Goal: Task Accomplishment & Management: Use online tool/utility

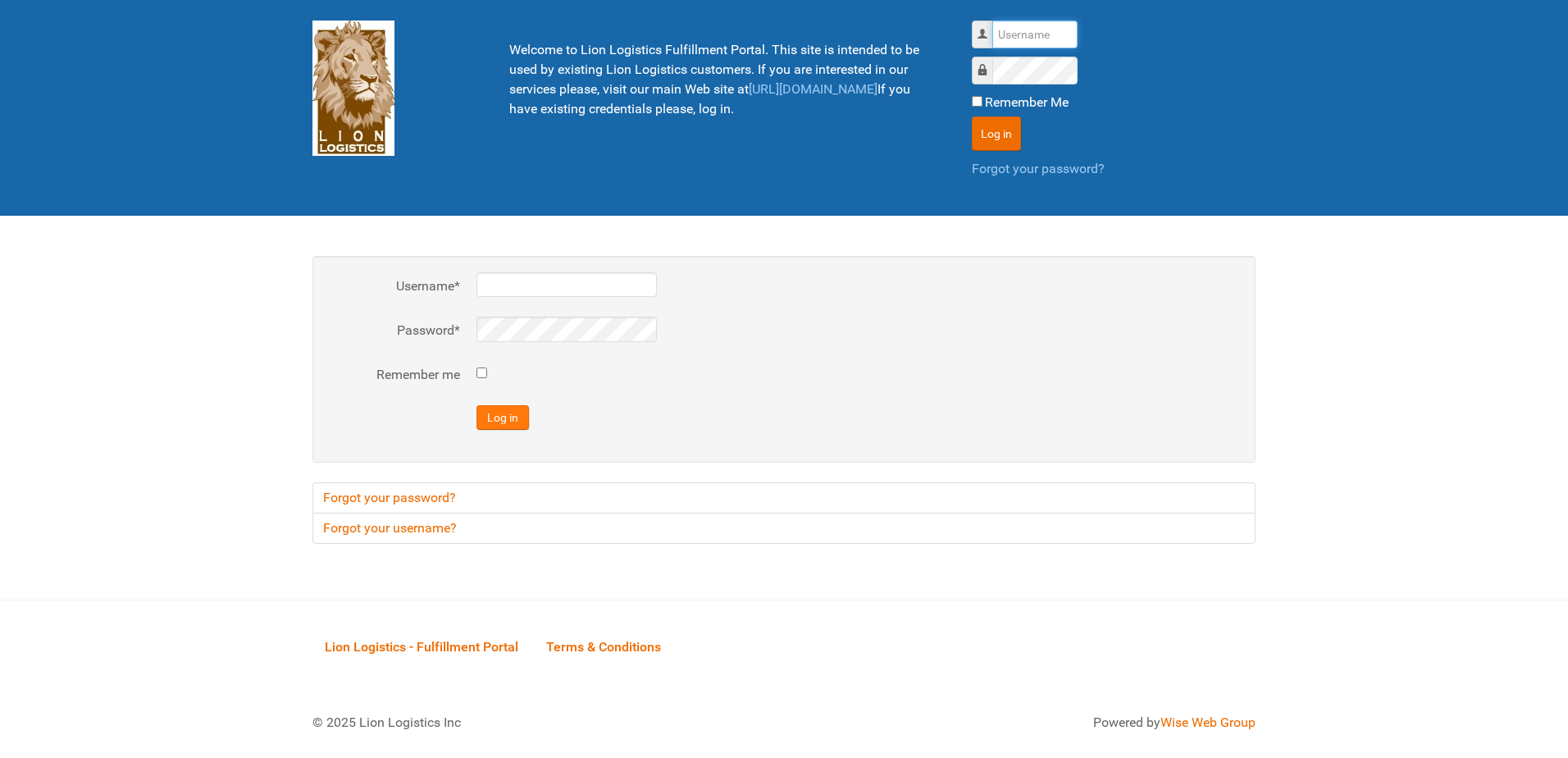
type input "al"
click at [501, 413] on button "Log in" at bounding box center [503, 418] width 52 height 25
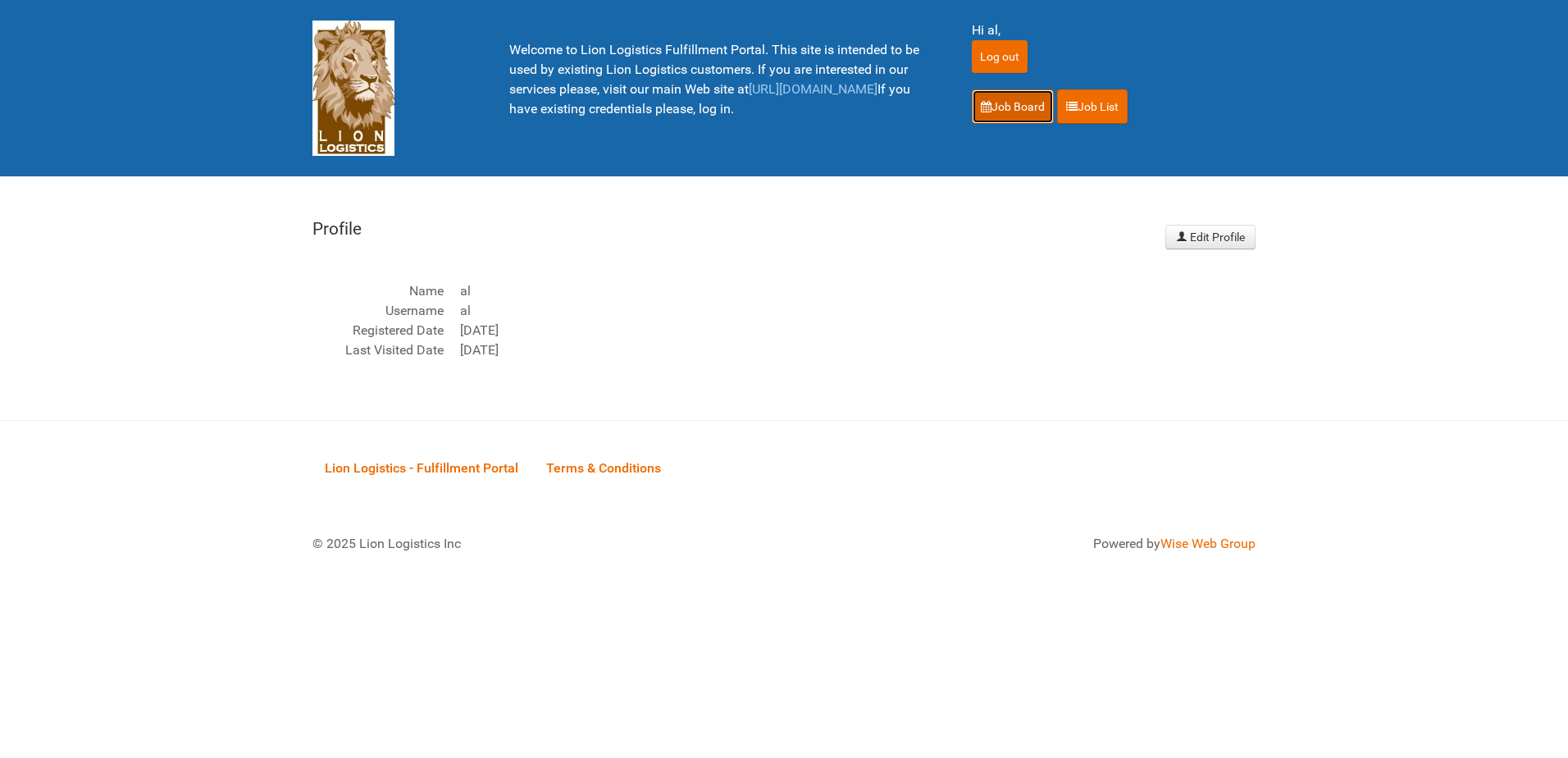
click at [981, 116] on link "Job Board" at bounding box center [1013, 106] width 82 height 35
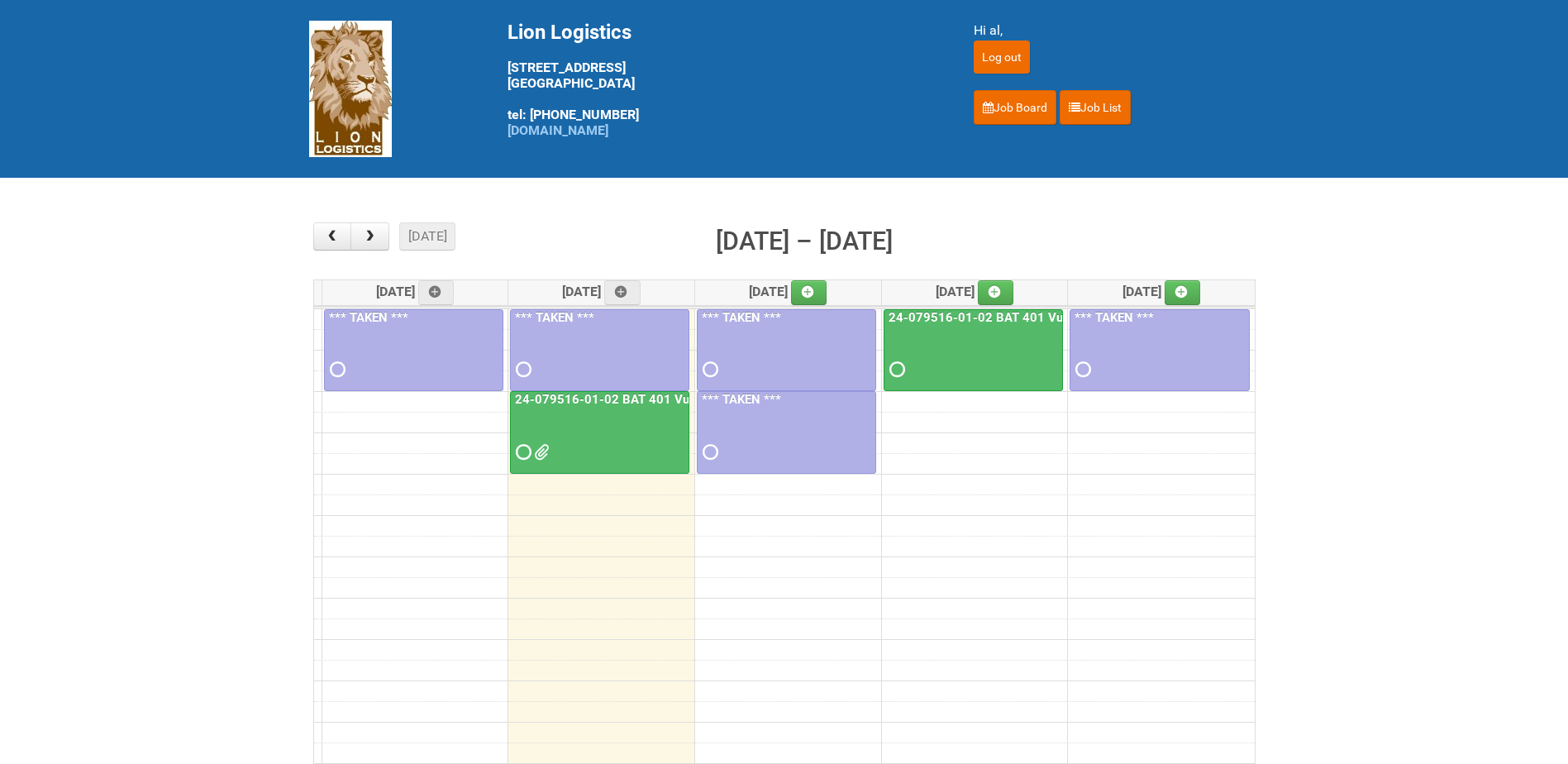
click at [561, 444] on div at bounding box center [599, 438] width 176 height 54
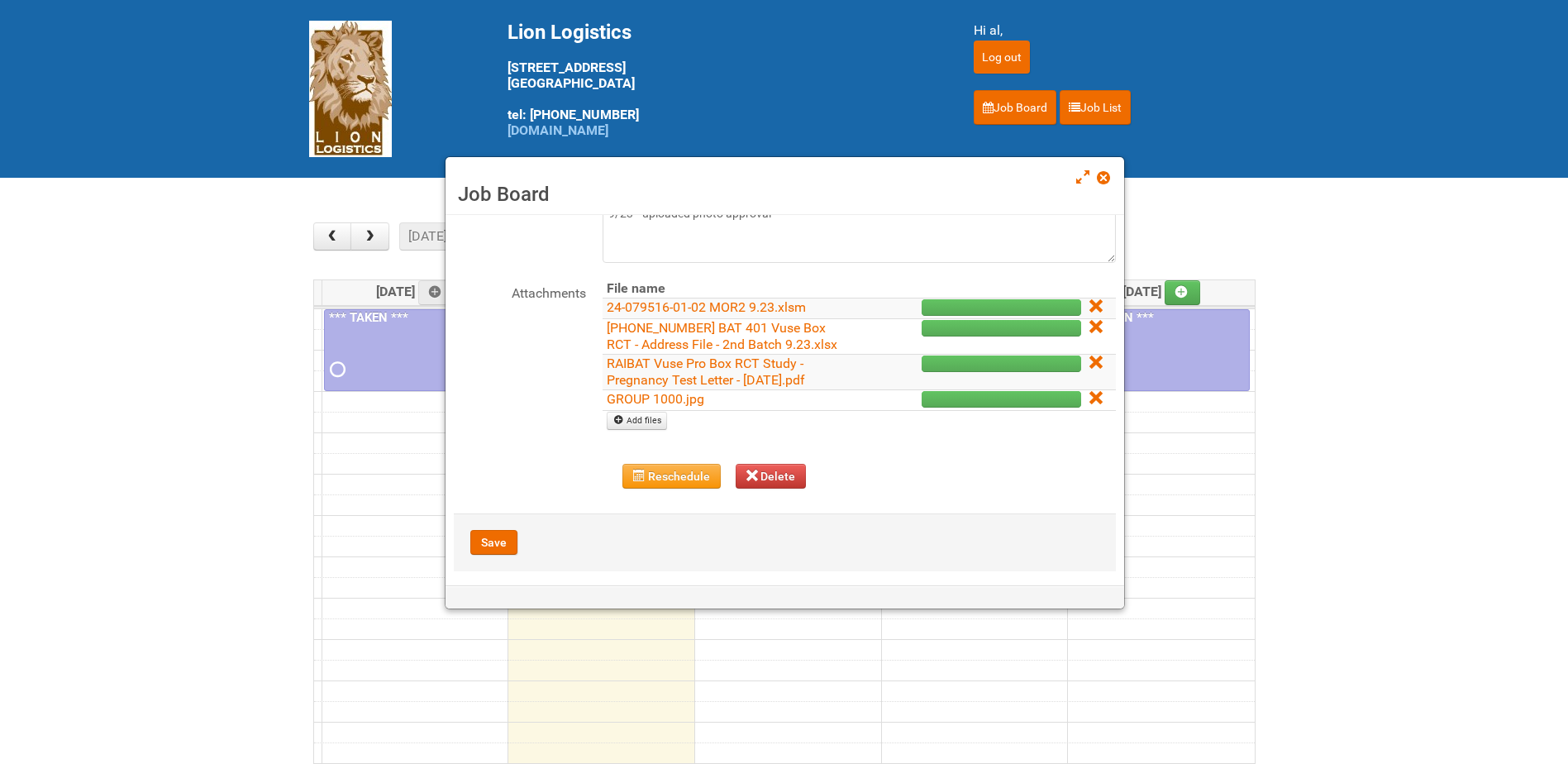
scroll to position [166, 0]
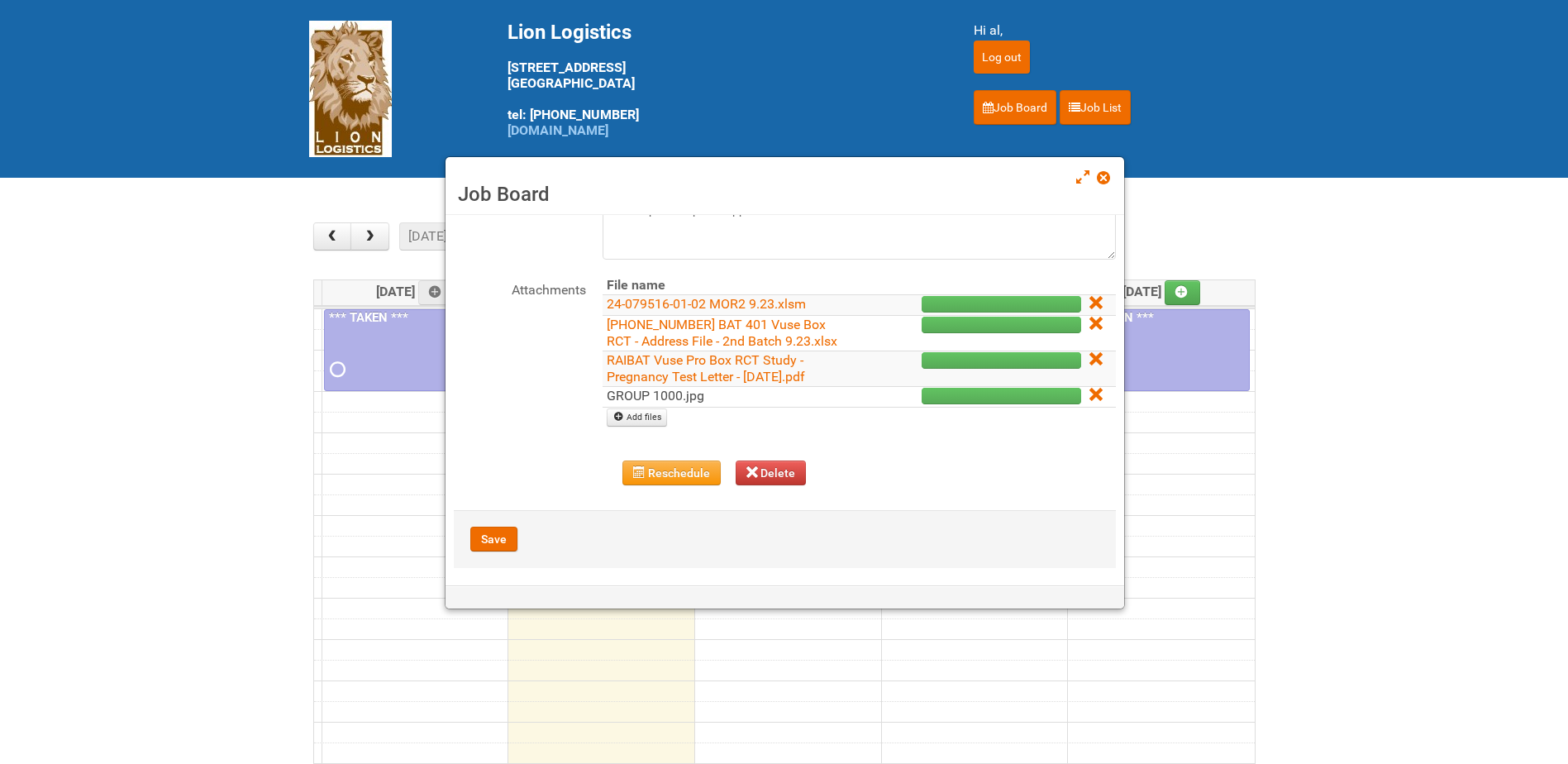
click at [675, 396] on link "GROUP 1000.jpg" at bounding box center [656, 396] width 98 height 16
drag, startPoint x: 1105, startPoint y: 183, endPoint x: 870, endPoint y: 136, distance: 239.7
click at [1105, 183] on span at bounding box center [1102, 178] width 12 height 12
